Goal: Transaction & Acquisition: Purchase product/service

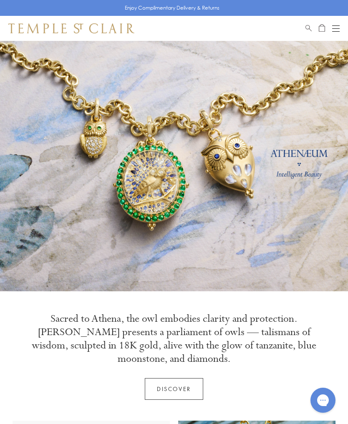
click at [337, 29] on button "Open navigation" at bounding box center [336, 28] width 8 height 10
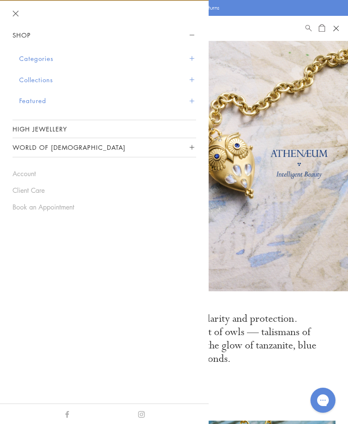
click at [43, 58] on button "Categories" at bounding box center [107, 58] width 177 height 21
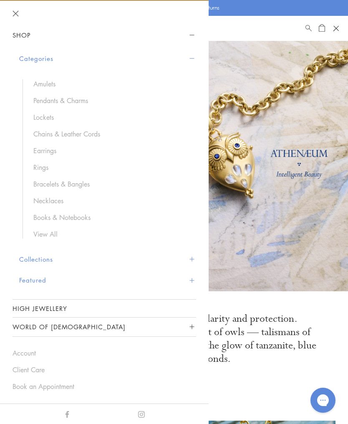
click at [83, 101] on link "Pendants & Charms" at bounding box center [110, 100] width 154 height 9
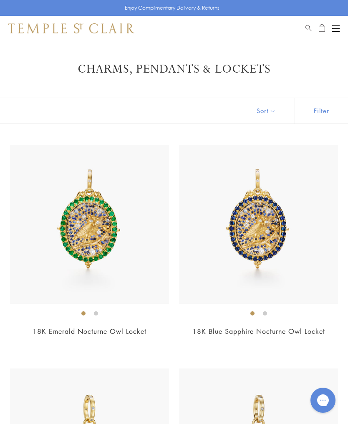
click at [336, 25] on div "Open navigation" at bounding box center [336, 25] width 8 height 0
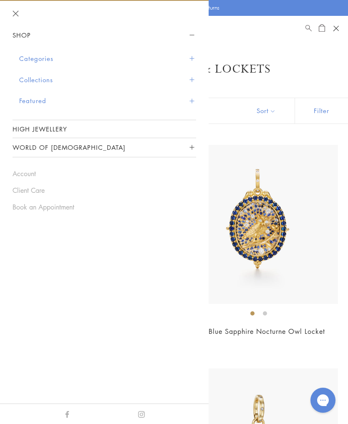
click at [49, 55] on button "Categories" at bounding box center [107, 58] width 177 height 21
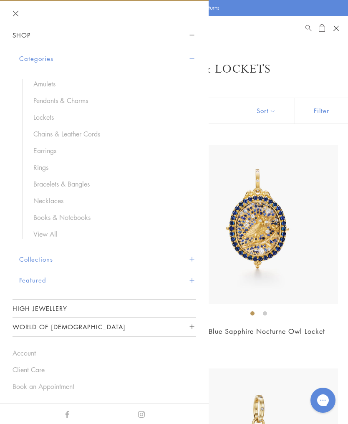
click at [48, 83] on link "Amulets" at bounding box center [110, 83] width 154 height 9
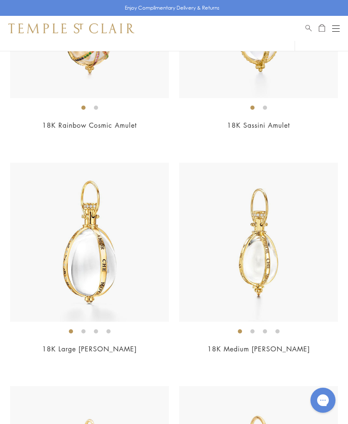
scroll to position [4457, 0]
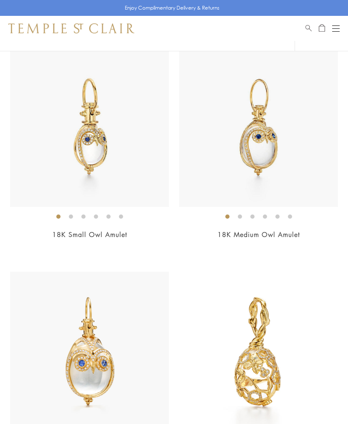
scroll to position [5009, 0]
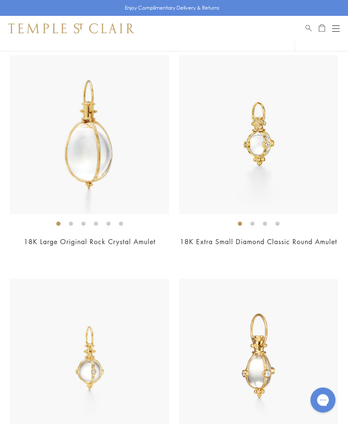
scroll to position [2325, 0]
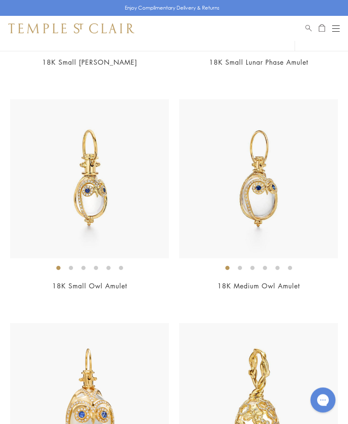
scroll to position [4964, 0]
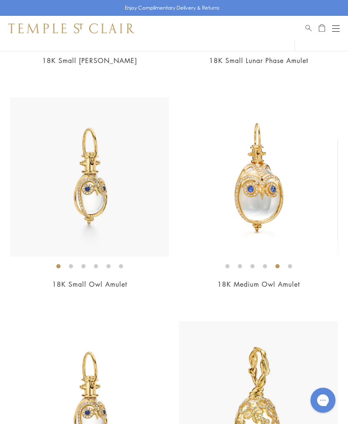
click at [253, 205] on img at bounding box center [258, 177] width 159 height 159
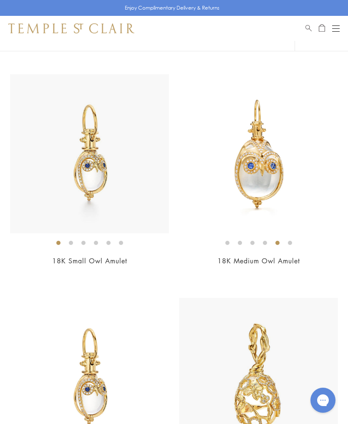
click at [335, 30] on button "Open navigation" at bounding box center [336, 28] width 8 height 10
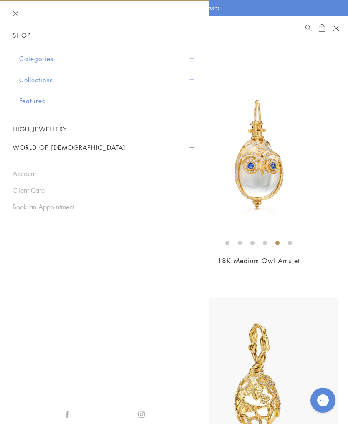
click at [27, 60] on button "Categories" at bounding box center [107, 58] width 177 height 21
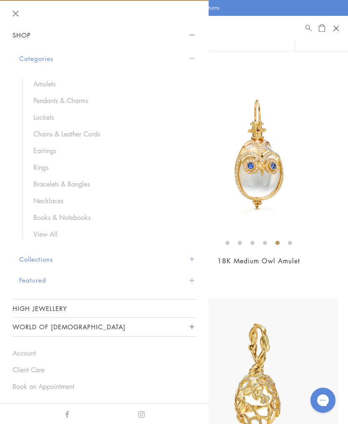
click at [45, 152] on link "Earrings" at bounding box center [110, 150] width 154 height 9
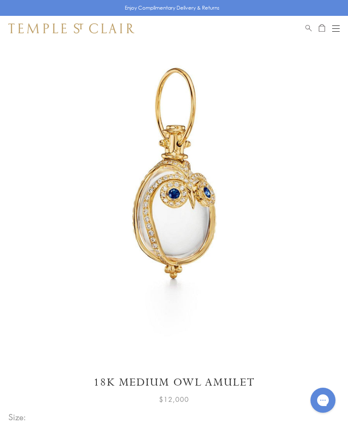
scroll to position [40, 0]
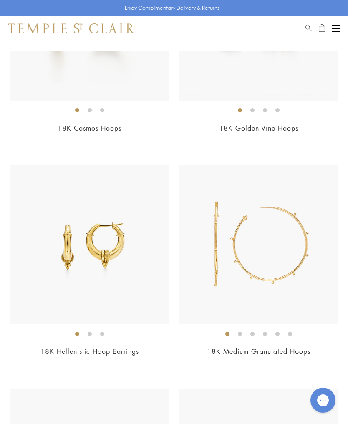
scroll to position [3775, 0]
